Goal: Task Accomplishment & Management: Manage account settings

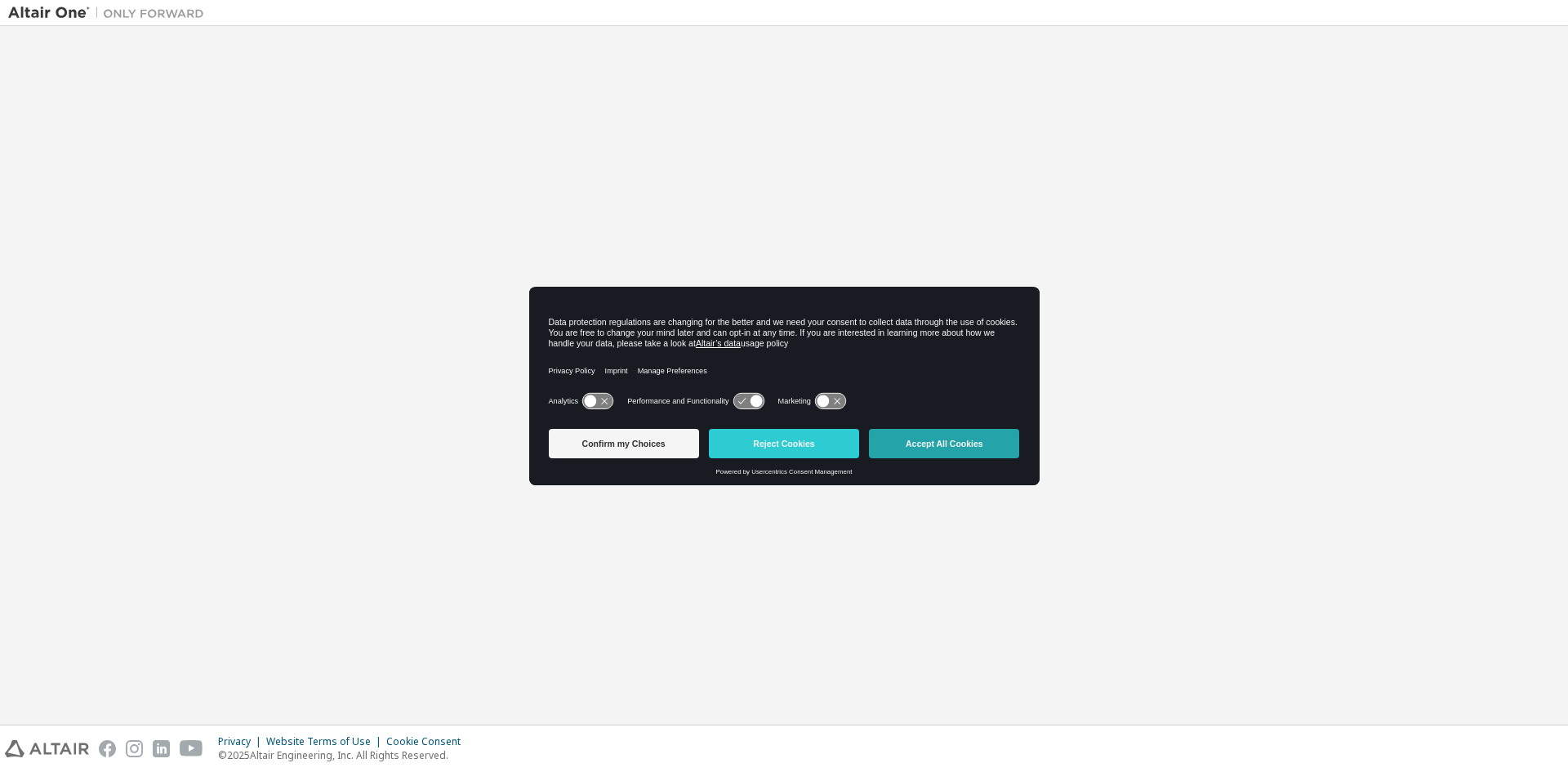
click at [956, 444] on button "Accept All Cookies" at bounding box center [944, 443] width 150 height 29
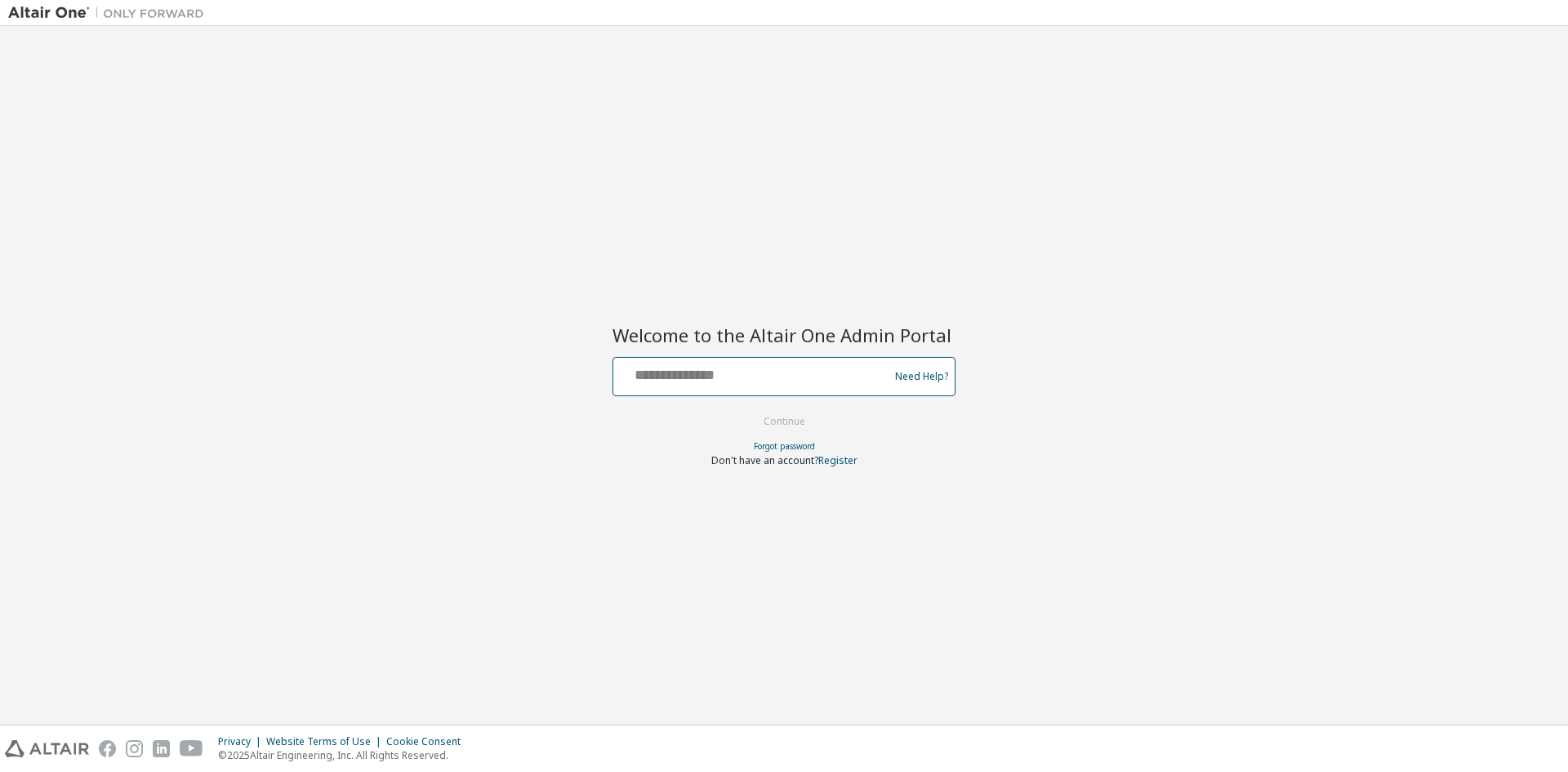
click at [826, 377] on input "text" at bounding box center [753, 372] width 267 height 24
type input "**********"
click at [783, 421] on button "Continue" at bounding box center [785, 420] width 76 height 24
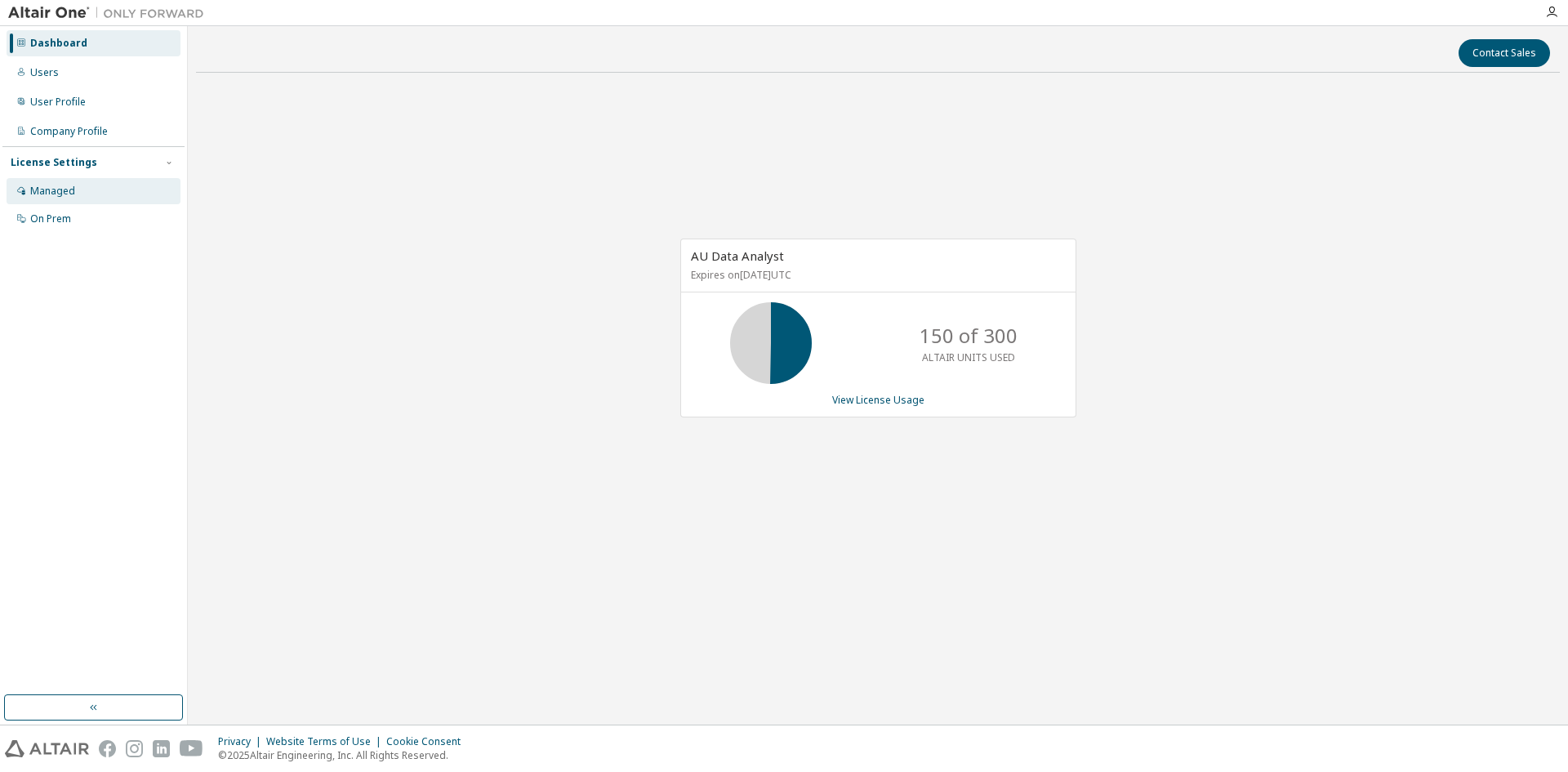
click at [53, 192] on div "Managed" at bounding box center [53, 191] width 45 height 13
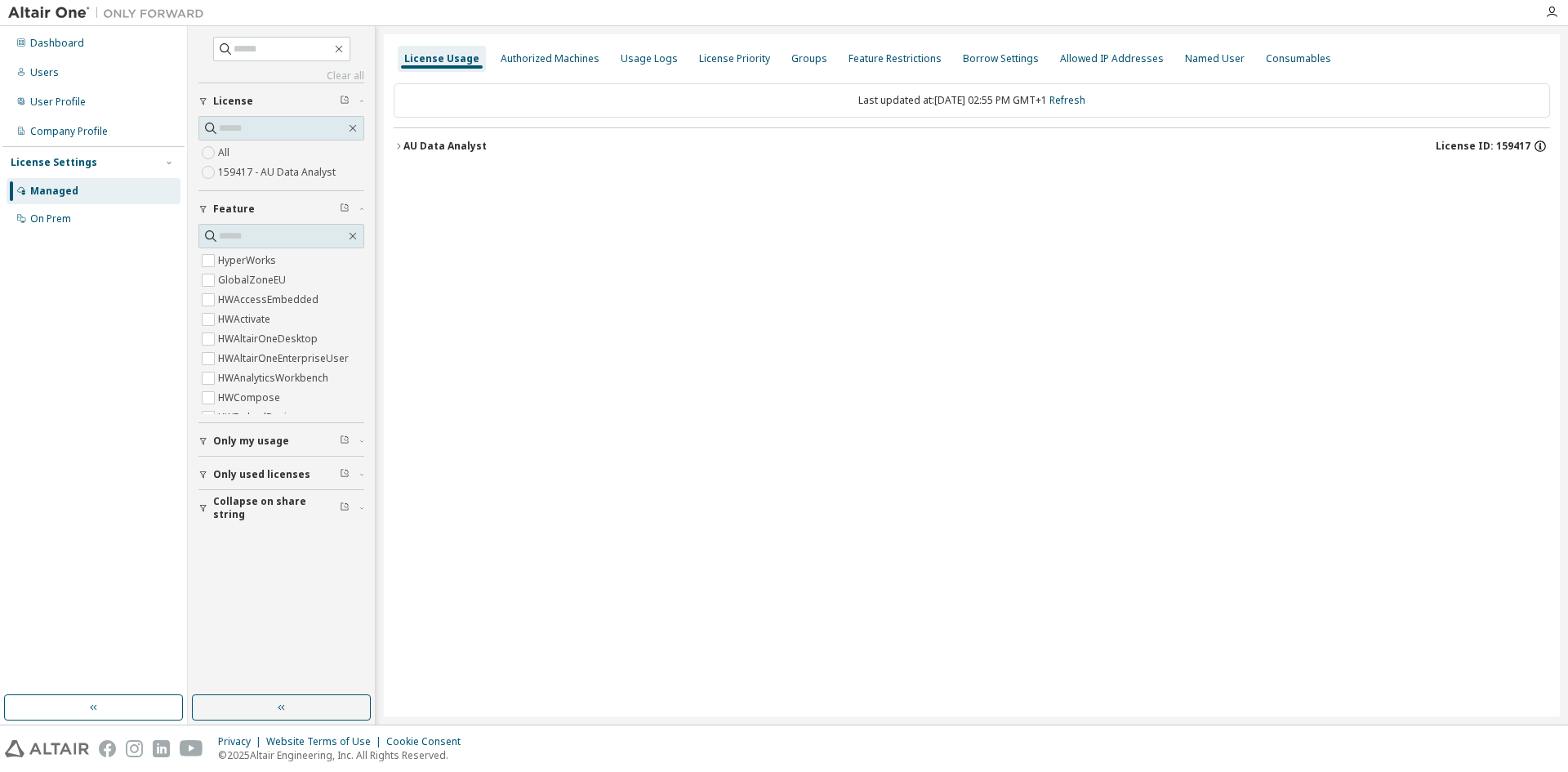
click at [1540, 142] on icon "button" at bounding box center [1540, 146] width 15 height 14
click at [1421, 337] on div "License Usage Authorized Machines Usage Logs License Priority Groups Feature Re…" at bounding box center [973, 375] width 1176 height 681
click at [402, 146] on icon "button" at bounding box center [398, 146] width 10 height 10
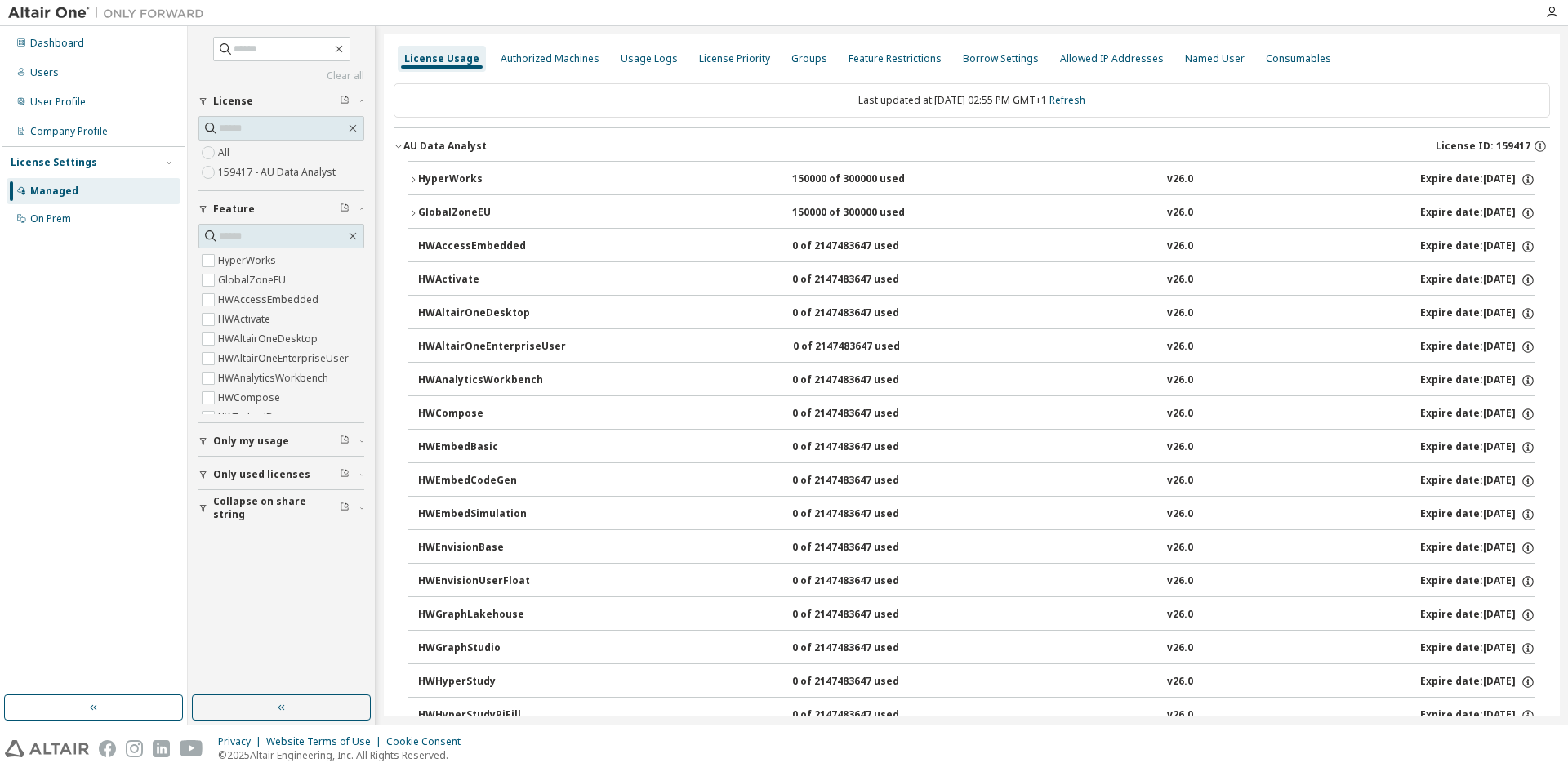
click at [412, 178] on icon "button" at bounding box center [413, 179] width 10 height 10
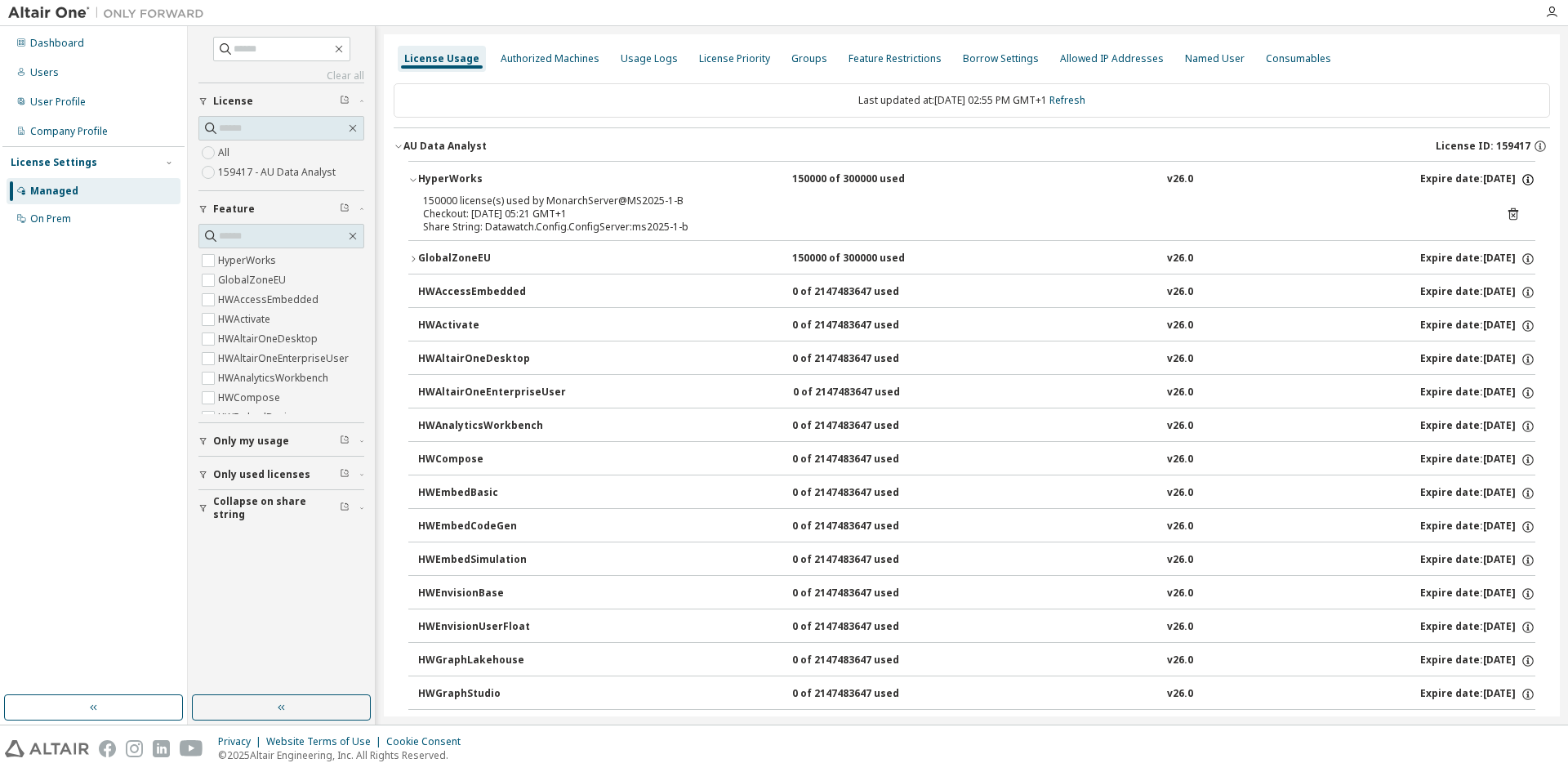
click at [1521, 180] on icon "button" at bounding box center [1528, 179] width 15 height 14
click at [1533, 142] on icon "button" at bounding box center [1540, 146] width 15 height 14
